Goal: Information Seeking & Learning: Learn about a topic

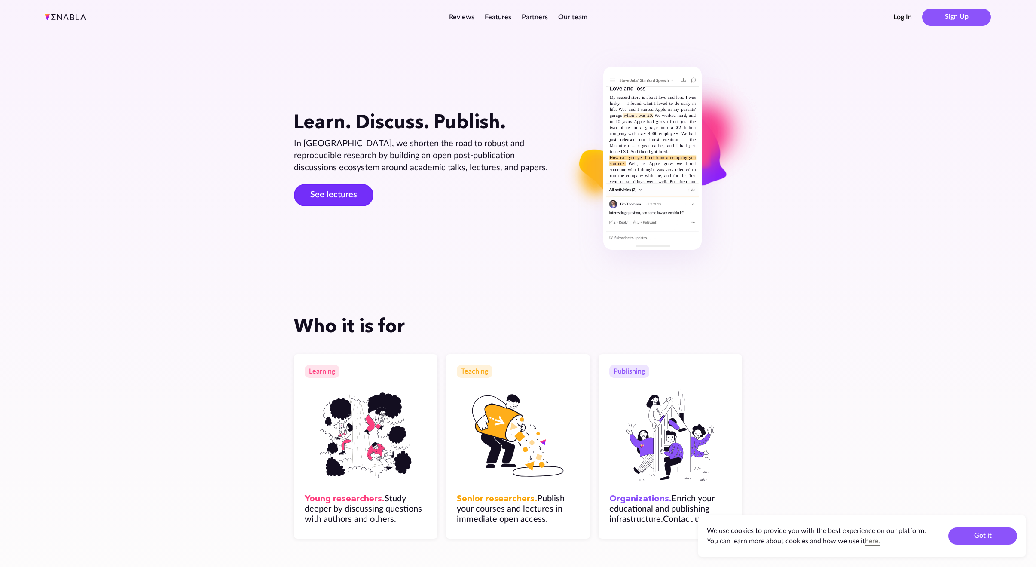
click at [311, 199] on link "See lectures" at bounding box center [333, 195] width 79 height 22
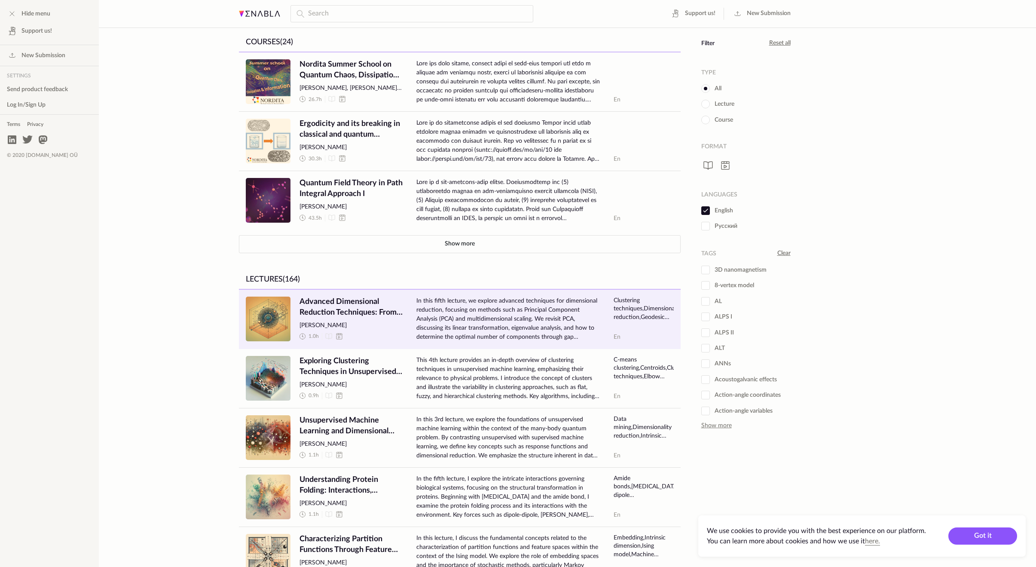
click at [345, 301] on span "Advanced Dimensional Reduction Techniques: From PCA to Nonlinear Insights with …" at bounding box center [350, 306] width 103 height 21
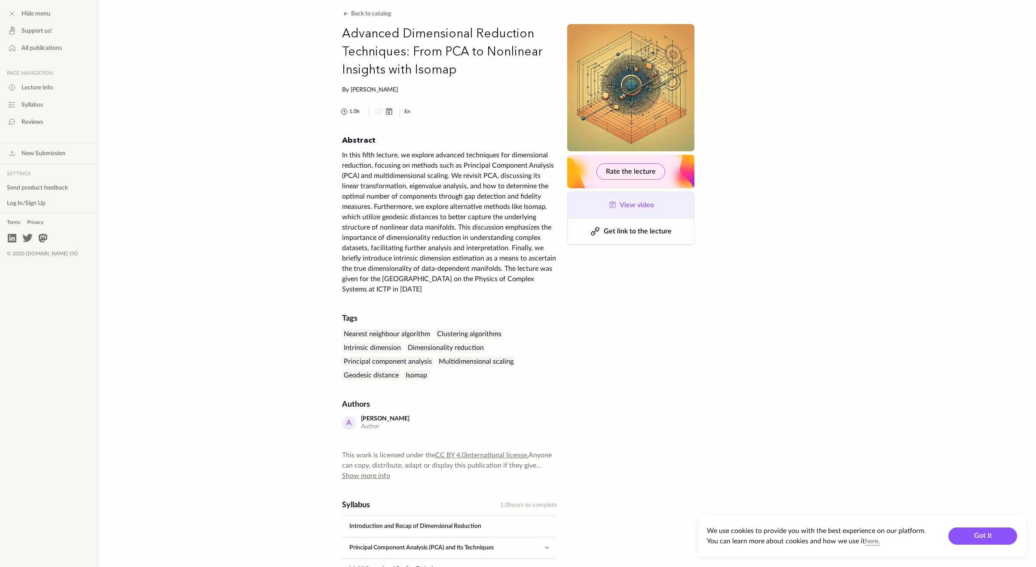
click at [631, 201] on span "View video" at bounding box center [637, 204] width 34 height 7
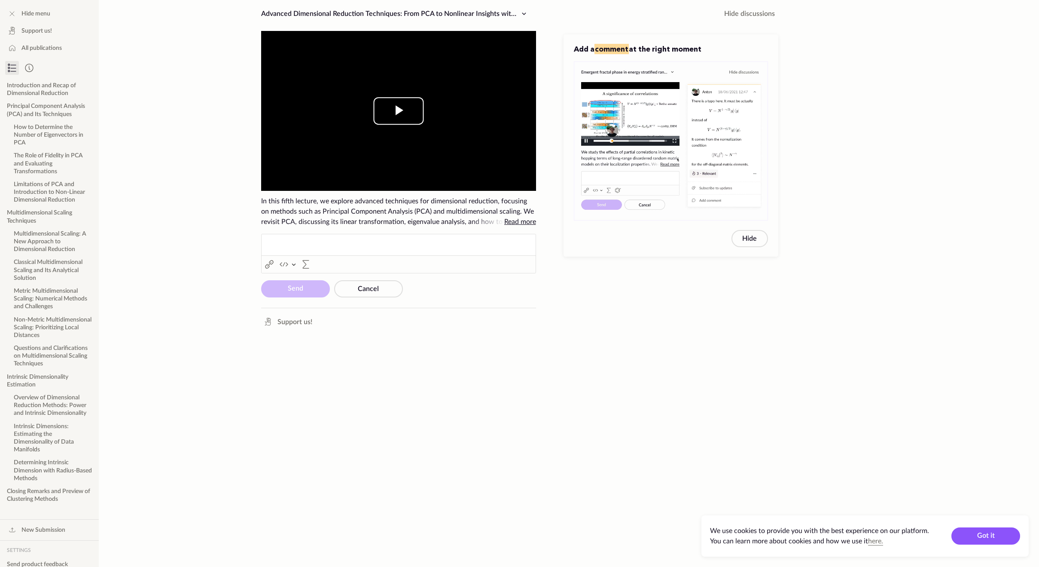
click at [399, 111] on span "Video Player" at bounding box center [399, 111] width 0 height 0
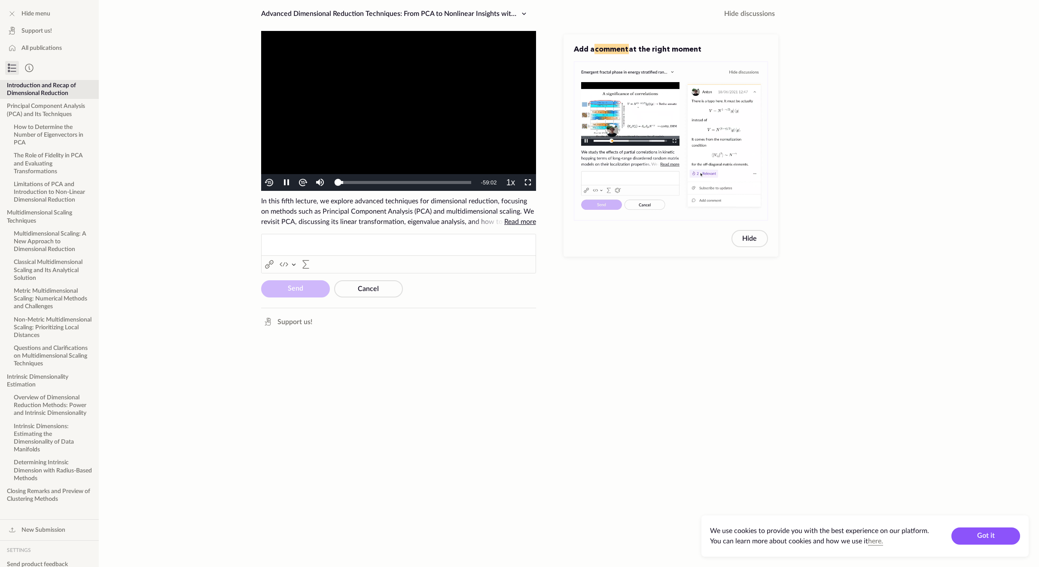
click at [518, 217] on span "Read more" at bounding box center [520, 222] width 32 height 10
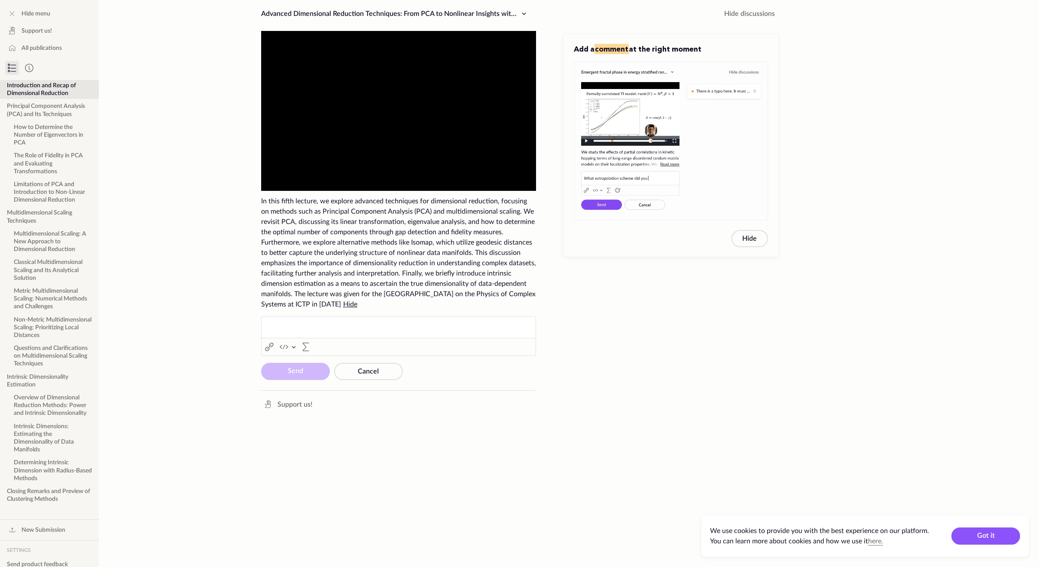
click at [432, 288] on div "In this fifth lecture, we explore advanced techniques for dimensional reduction…" at bounding box center [398, 252] width 275 height 113
click at [44, 43] on link "All publications" at bounding box center [49, 47] width 99 height 15
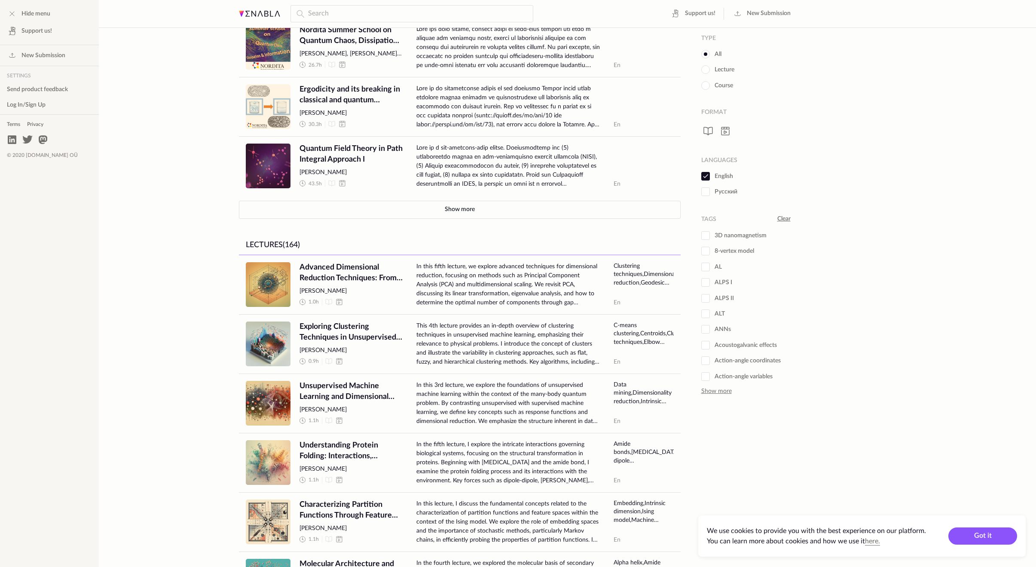
scroll to position [86, 0]
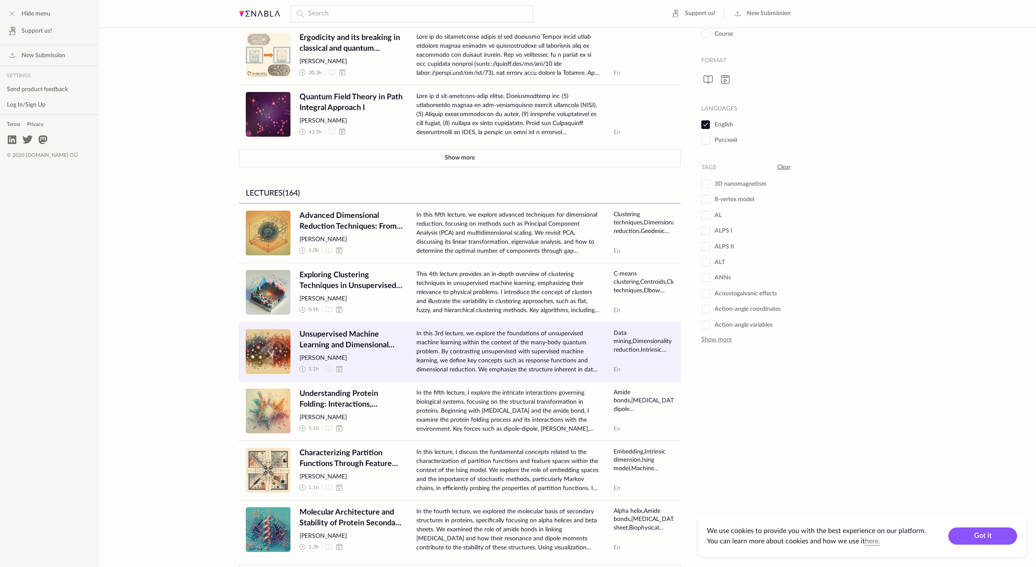
click at [342, 357] on span "[PERSON_NAME]" at bounding box center [350, 358] width 103 height 9
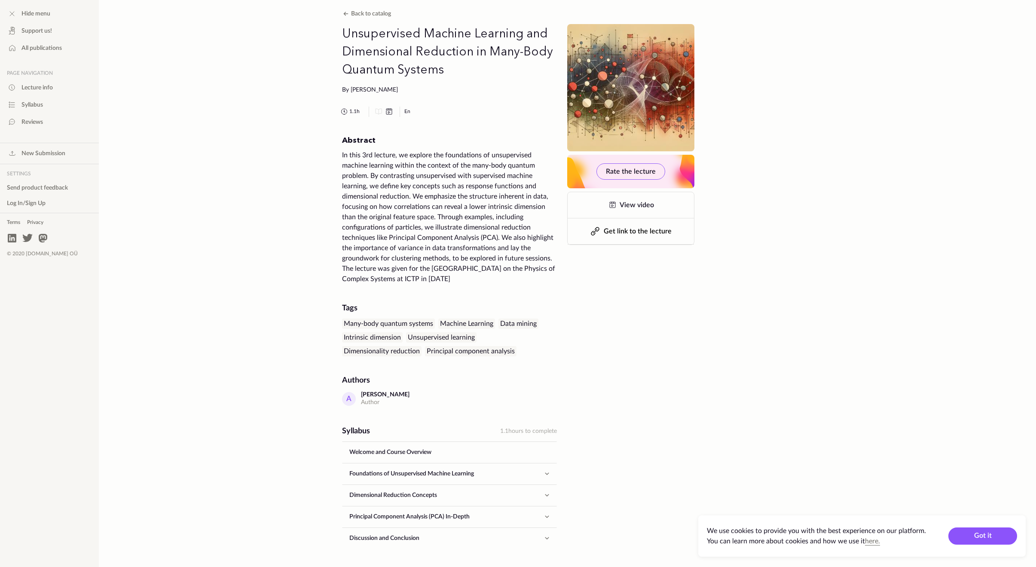
click at [384, 89] on div "By [PERSON_NAME]" at bounding box center [449, 90] width 215 height 9
click at [394, 393] on div "[PERSON_NAME]" at bounding box center [385, 395] width 49 height 8
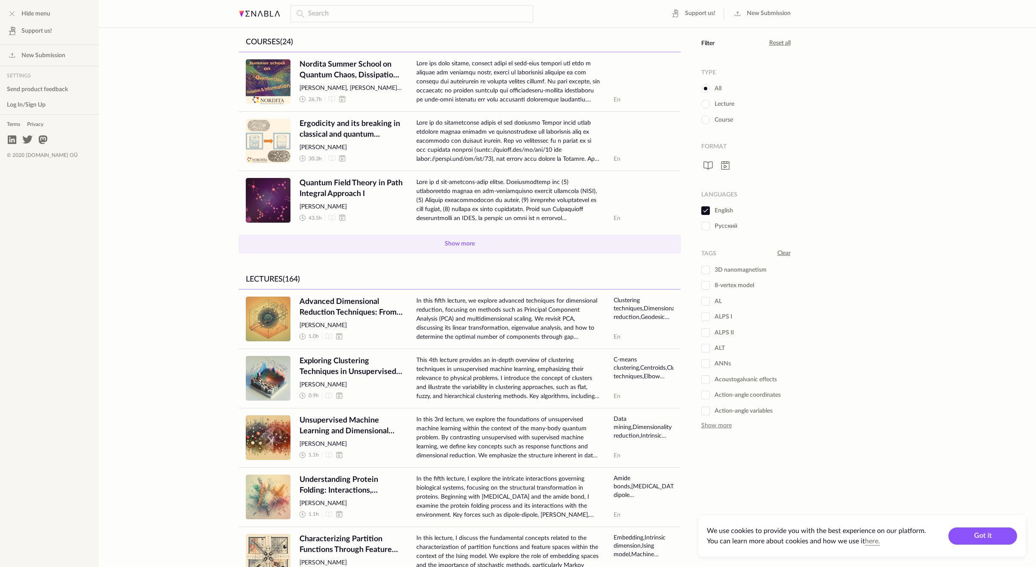
click at [467, 243] on button "Show more" at bounding box center [460, 244] width 442 height 18
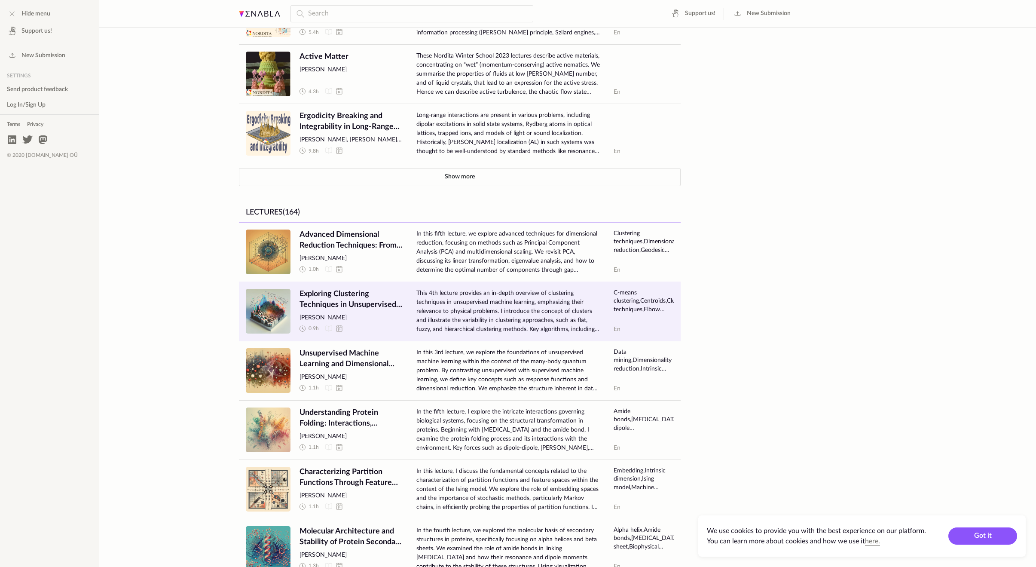
scroll to position [833, 0]
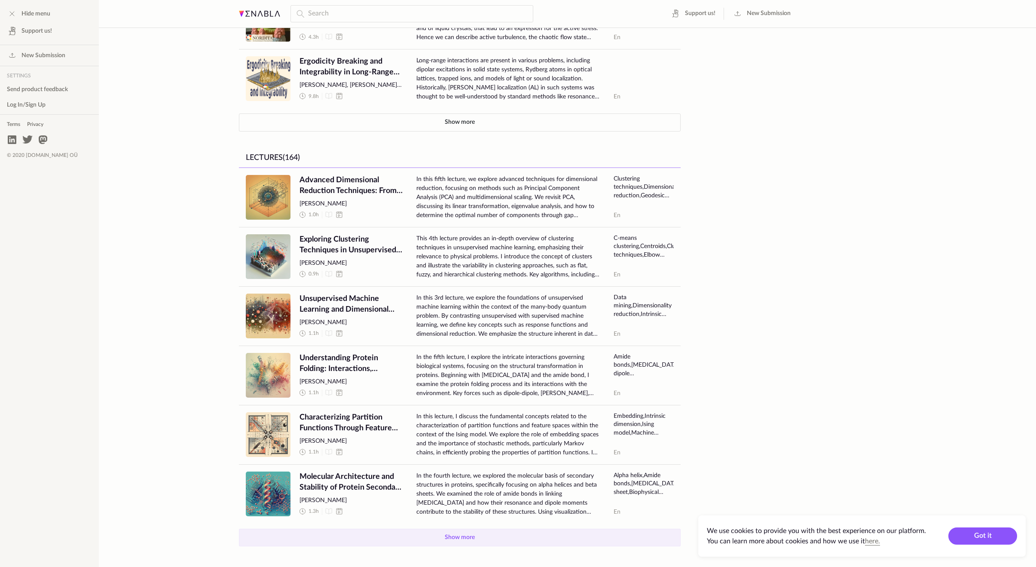
click at [457, 541] on button "Show more" at bounding box center [460, 537] width 442 height 18
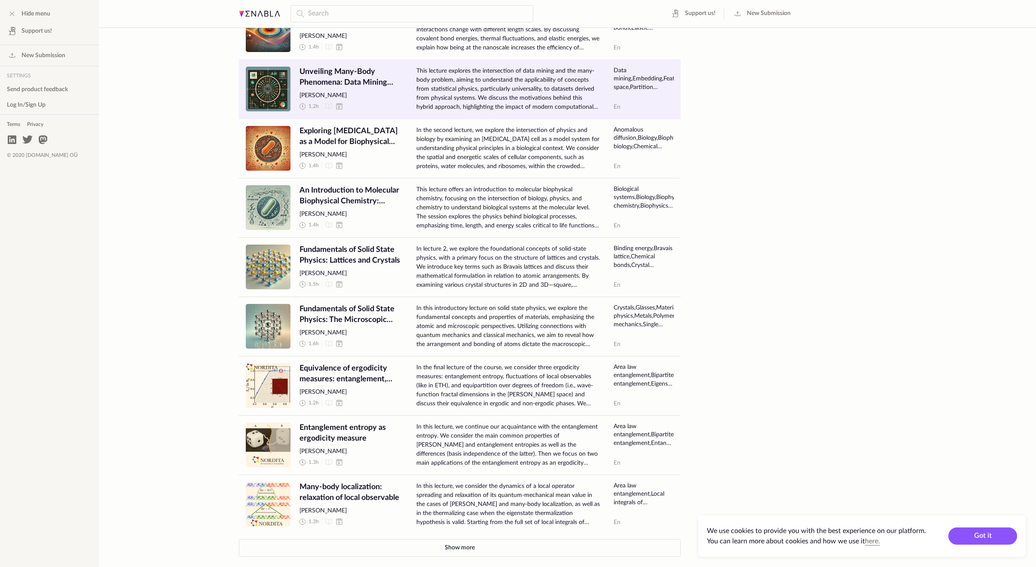
scroll to position [1367, 0]
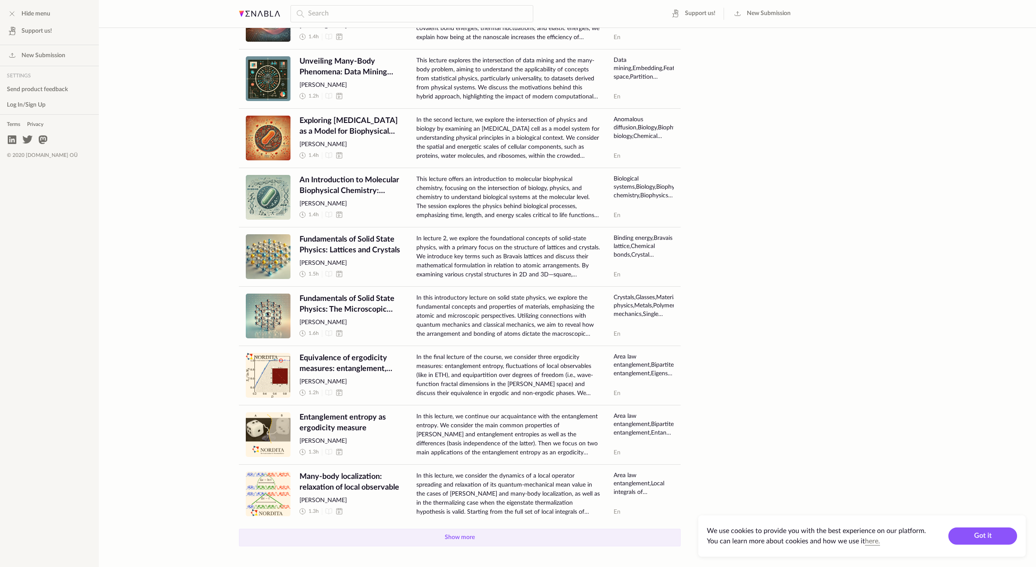
click at [455, 534] on button "Show more" at bounding box center [460, 537] width 442 height 18
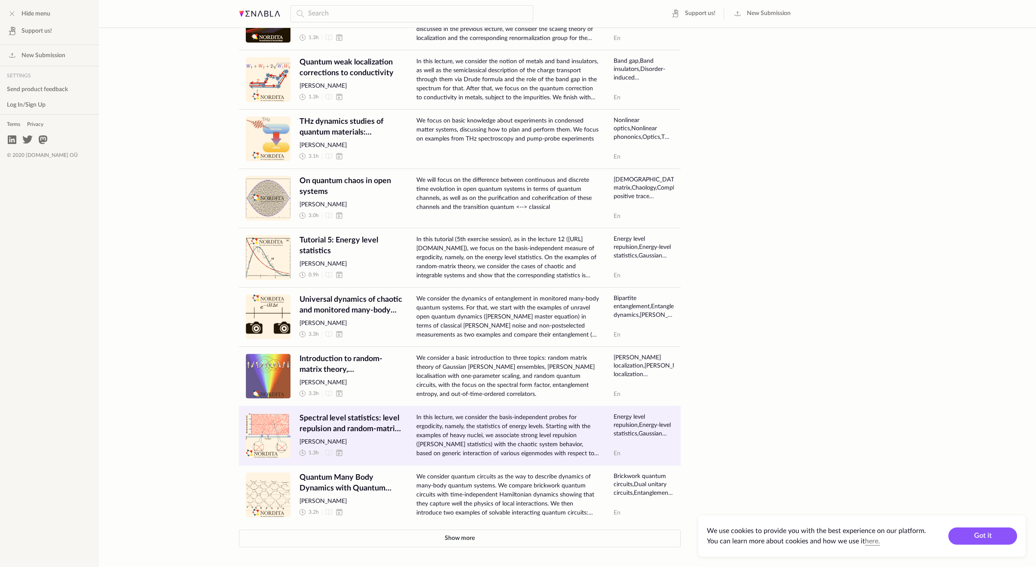
scroll to position [2256, 0]
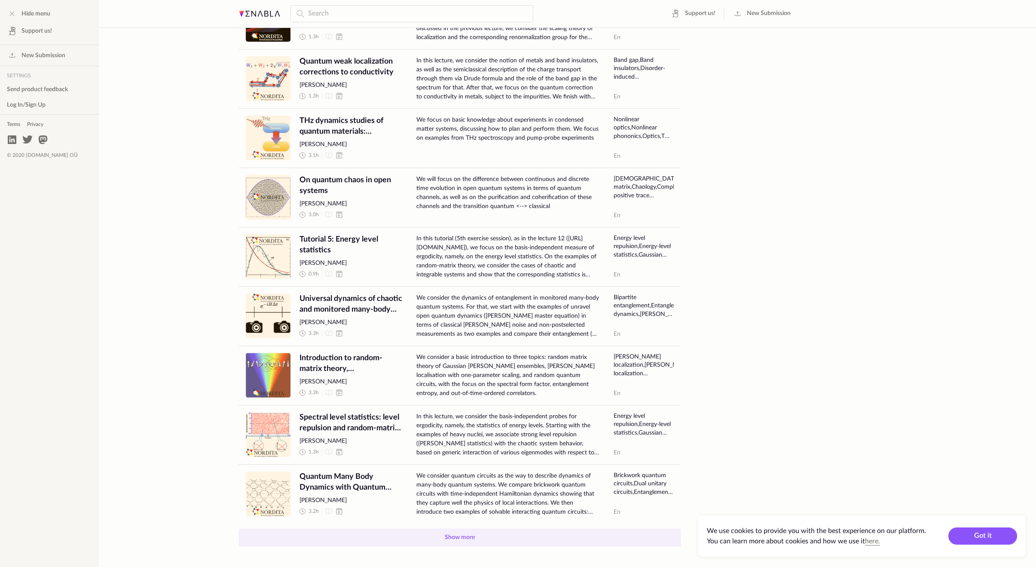
click at [446, 534] on button "Show more" at bounding box center [460, 537] width 442 height 18
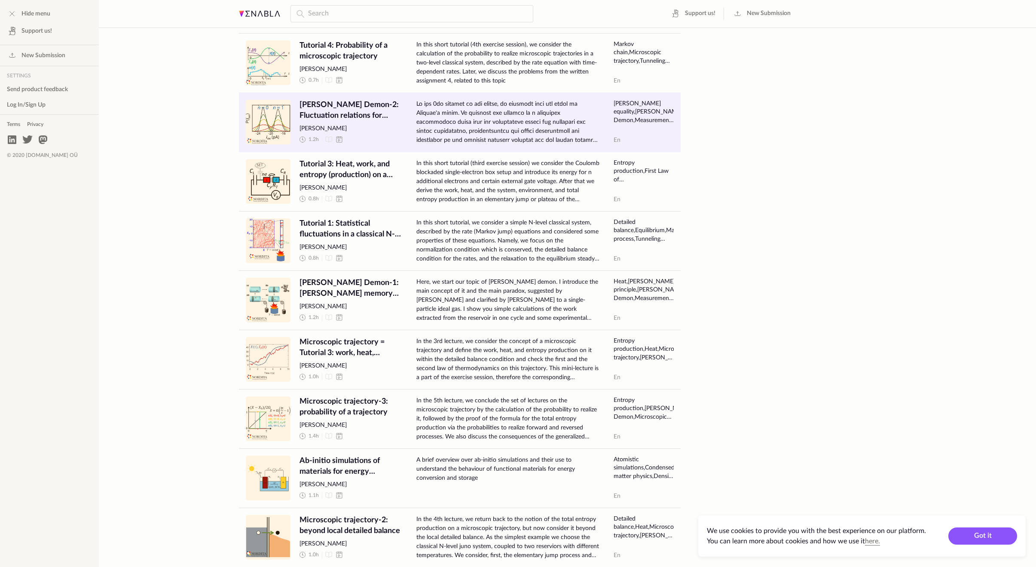
scroll to position [3115, 0]
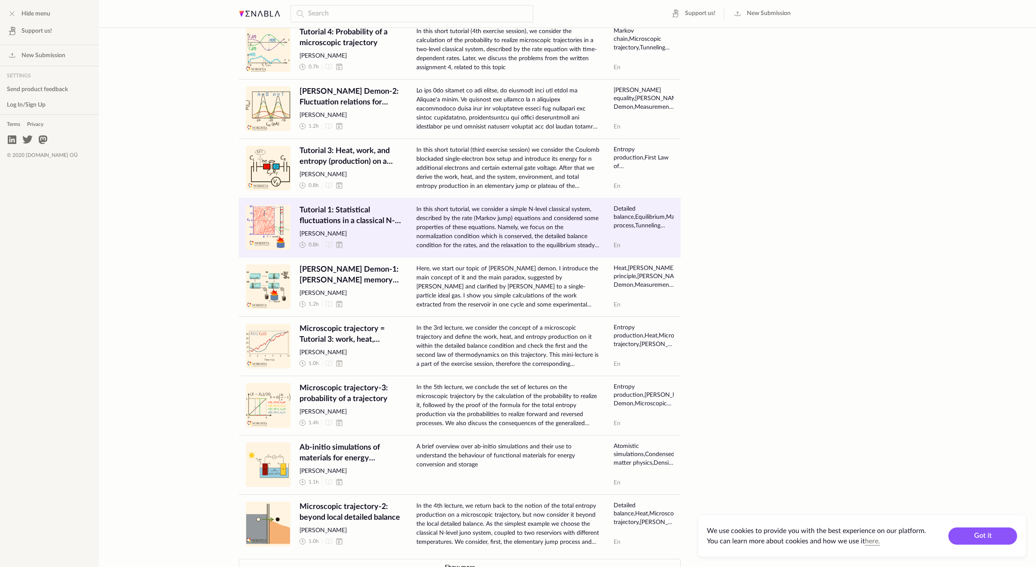
click at [367, 217] on span "Tutorial 1: Statistical fluctuations in a classical N-level system" at bounding box center [350, 215] width 103 height 21
